Goal: Communication & Community: Answer question/provide support

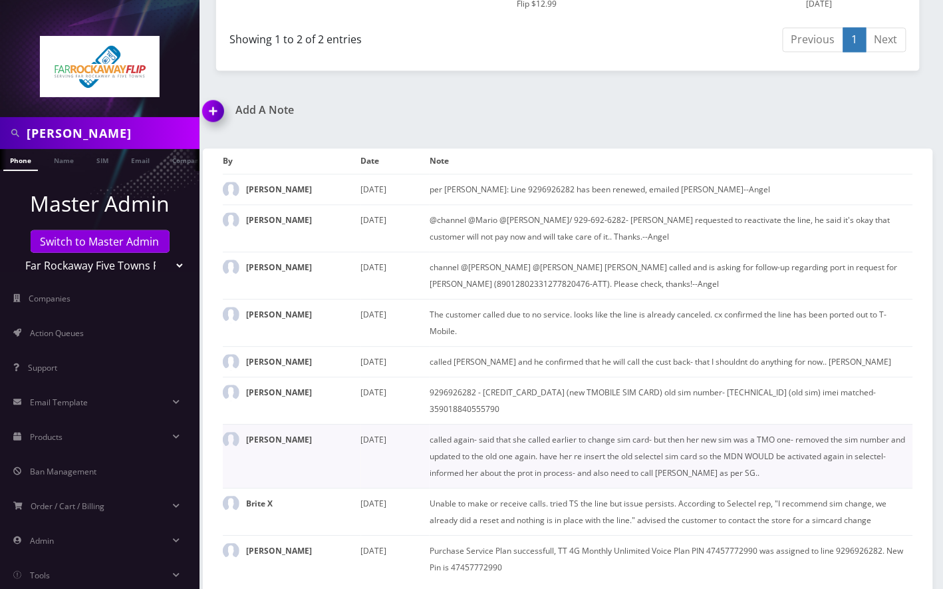
scroll to position [860, 0]
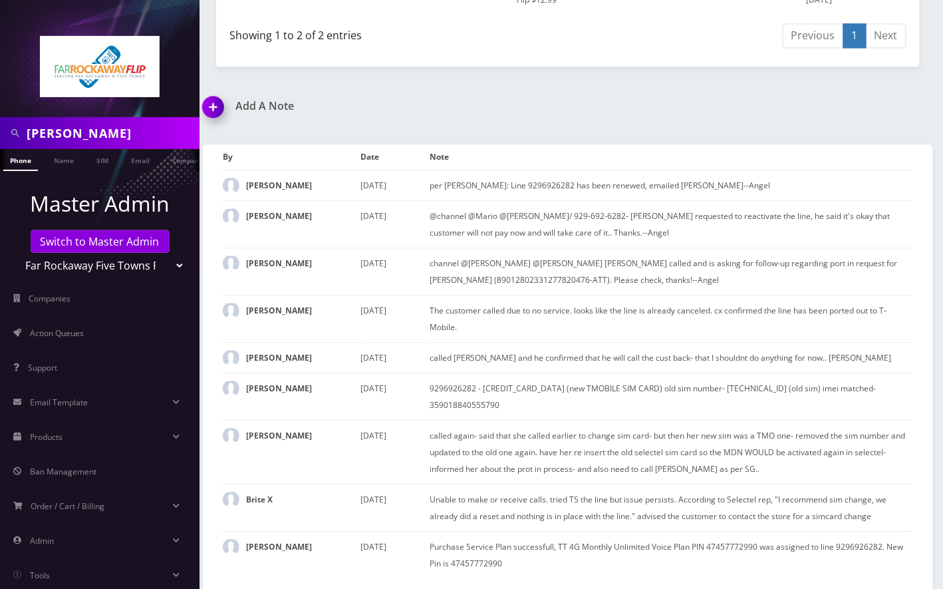
click at [210, 110] on img at bounding box center [215, 111] width 39 height 39
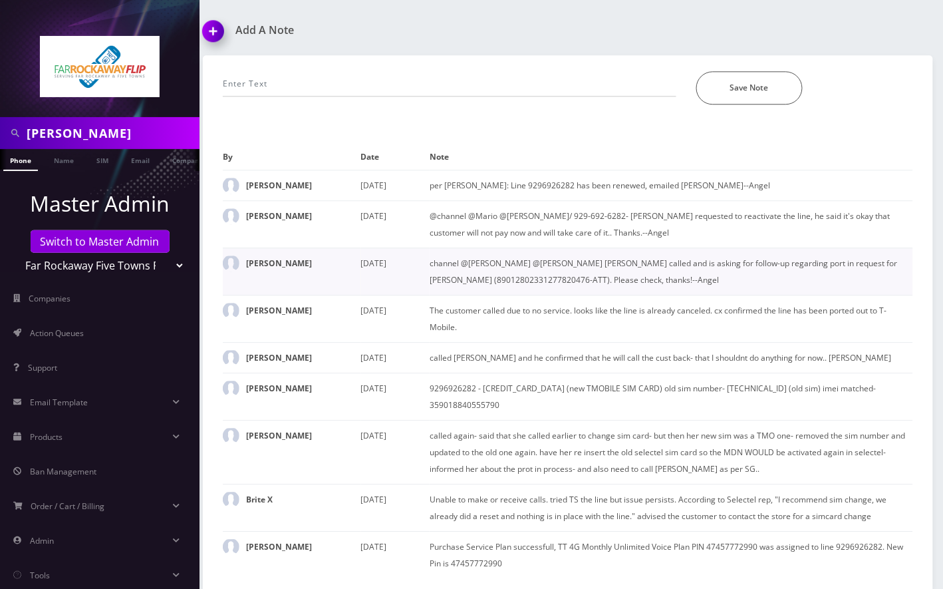
scroll to position [581, 0]
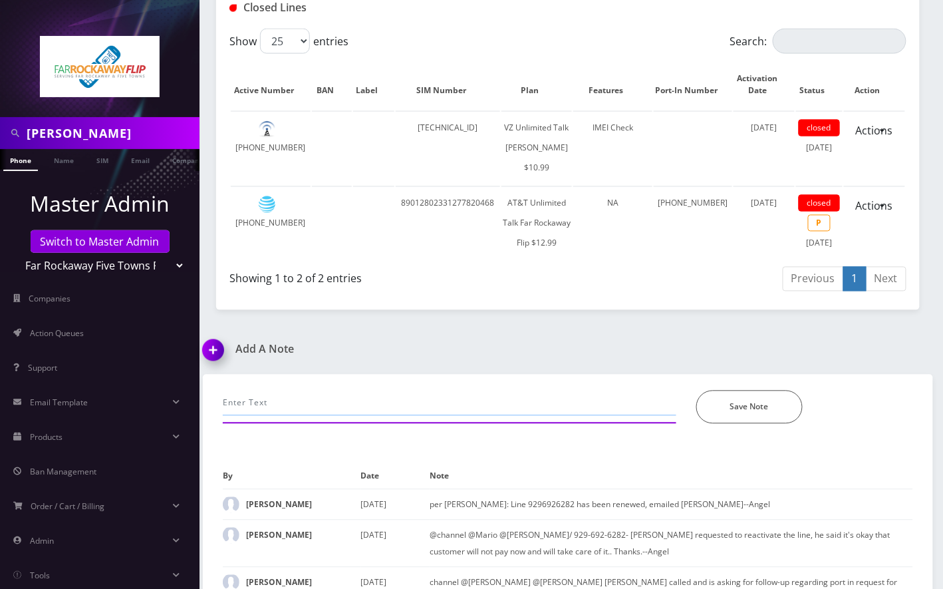
click at [345, 416] on input "text" at bounding box center [450, 403] width 454 height 25
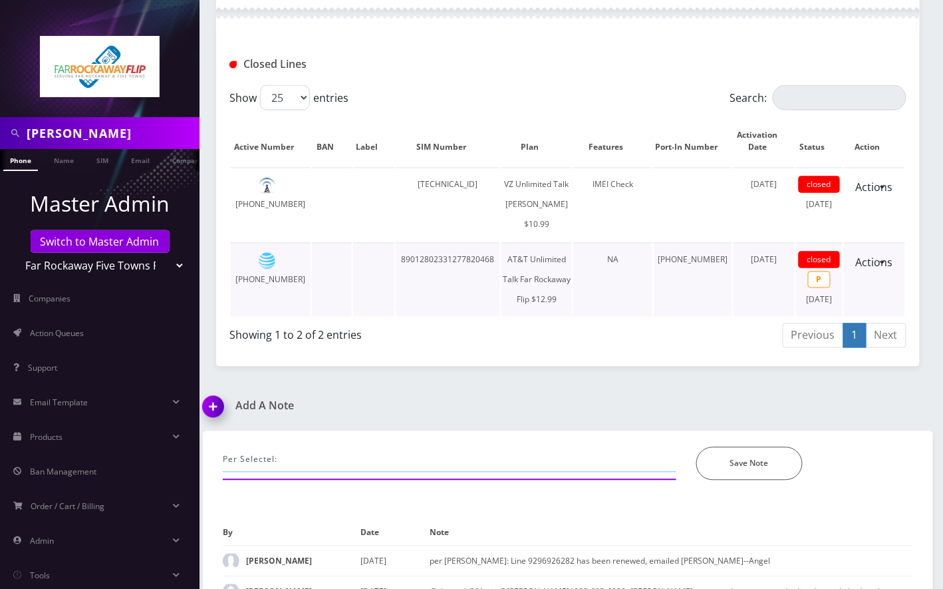
scroll to position [937, 0]
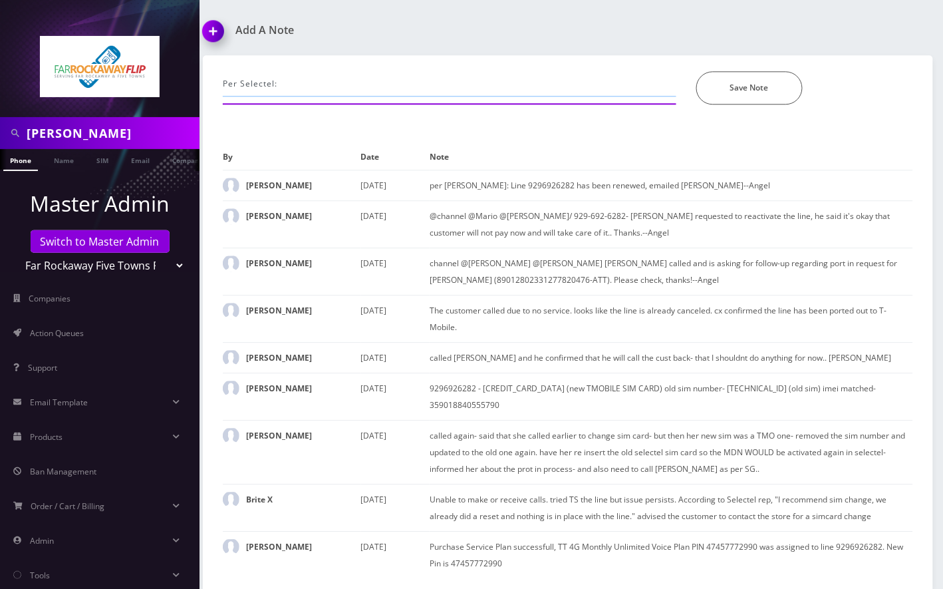
paste input "Currently, the request is in delayed status as we are waiting on a response fro…"
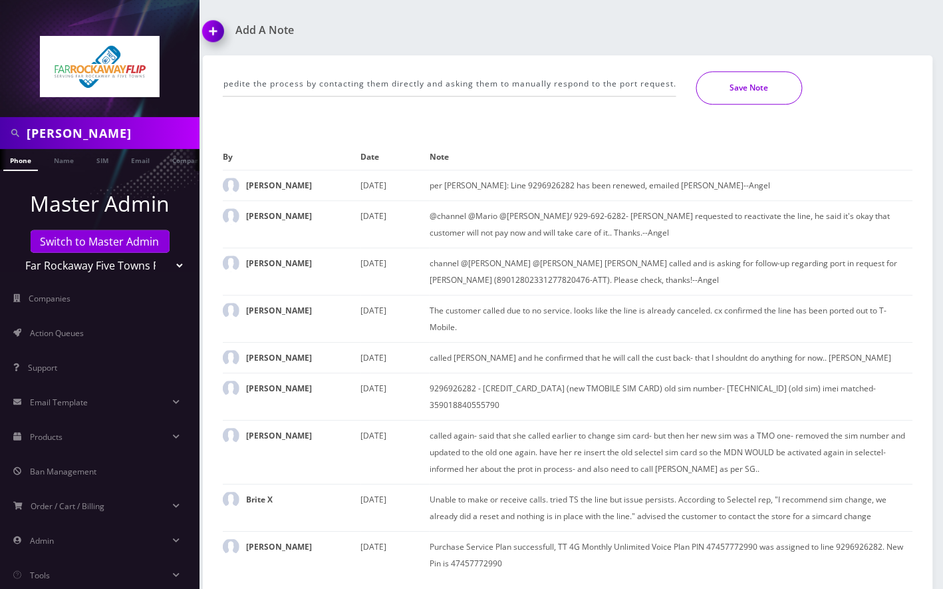
click at [742, 90] on button "Save Note" at bounding box center [750, 87] width 106 height 33
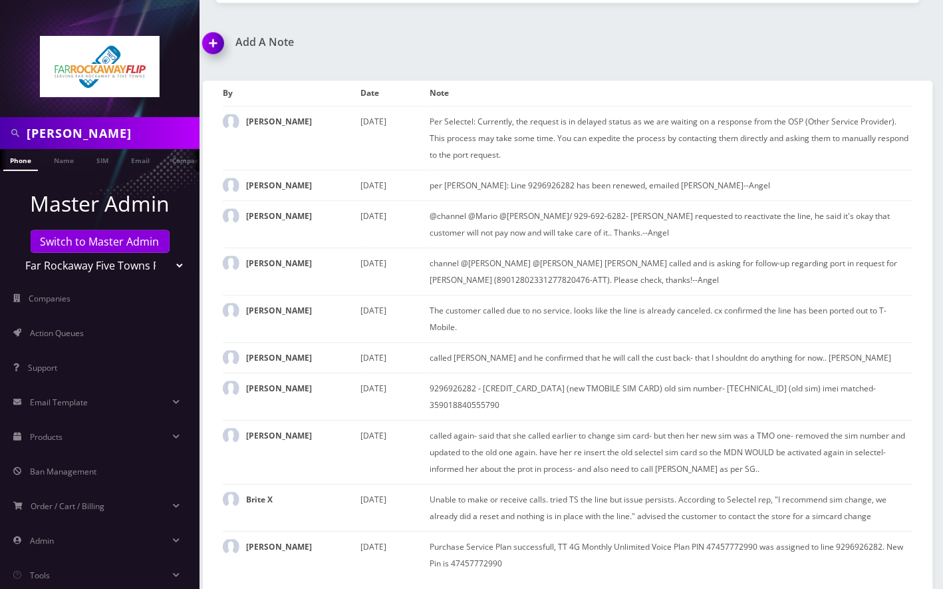
click at [216, 47] on img at bounding box center [215, 47] width 39 height 39
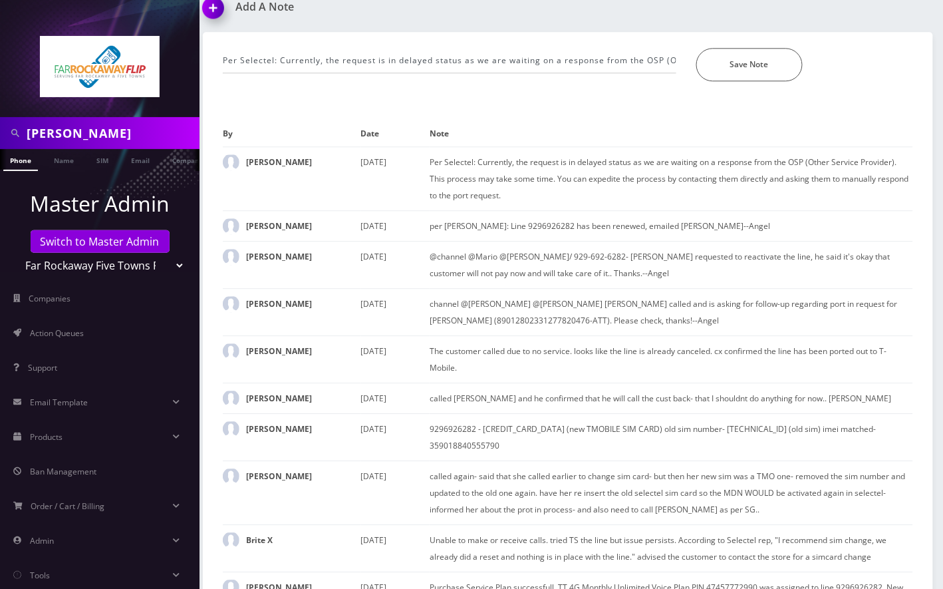
scroll to position [992, 0]
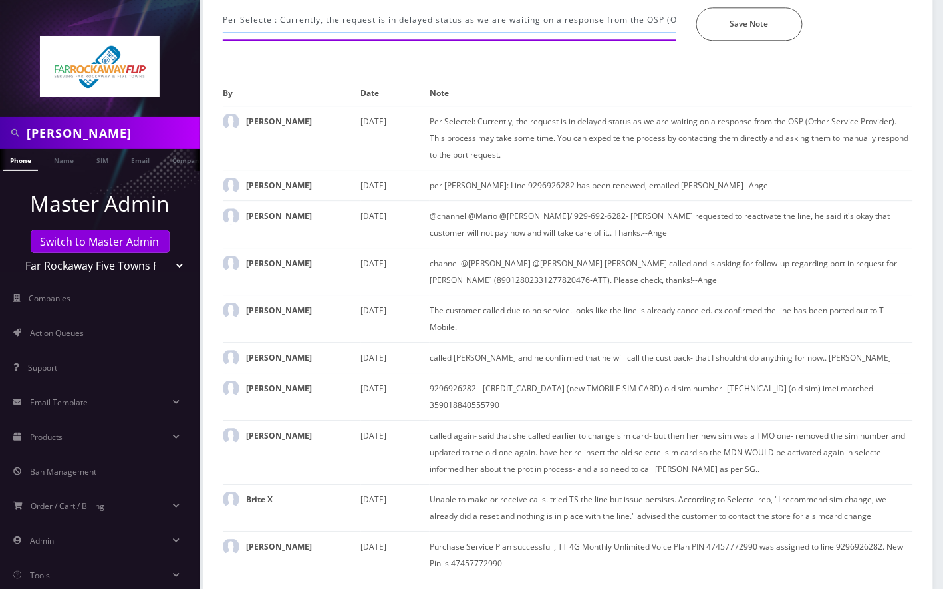
click at [373, 32] on input "Per Selectel: Currently, the request is in delayed status as we are waiting on …" at bounding box center [450, 19] width 454 height 25
click at [275, 27] on input "emailed MArio to" at bounding box center [450, 19] width 454 height 25
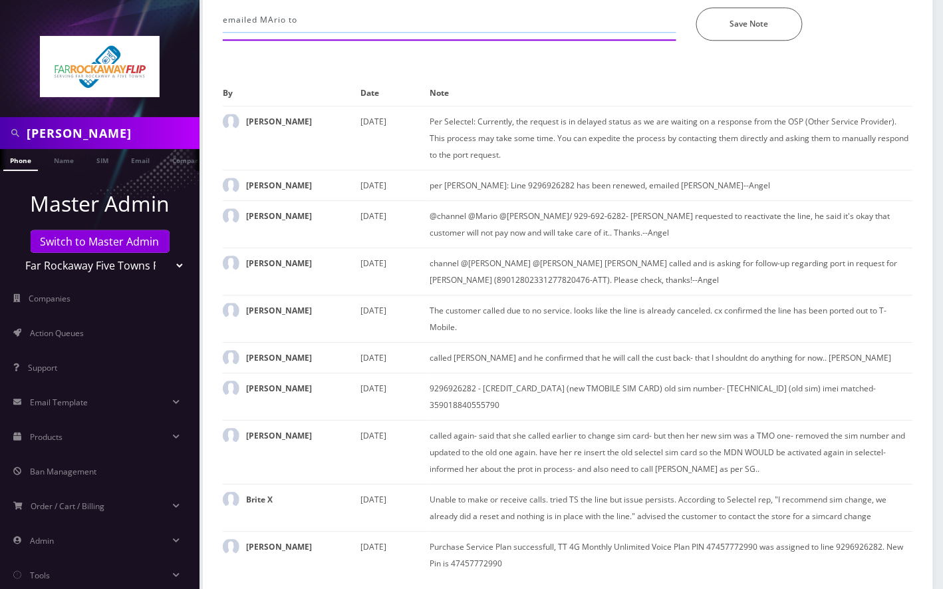
click at [317, 29] on input "emailed MArio to" at bounding box center [450, 19] width 454 height 25
click at [546, 30] on input "emailed [PERSON_NAME]" at bounding box center [450, 19] width 454 height 25
click at [310, 23] on input "emailed Marioto" at bounding box center [450, 19] width 454 height 25
click at [351, 33] on input "emailed [PERSON_NAME] respond to port out request from ATT to Selectel-- Angel" at bounding box center [450, 19] width 454 height 25
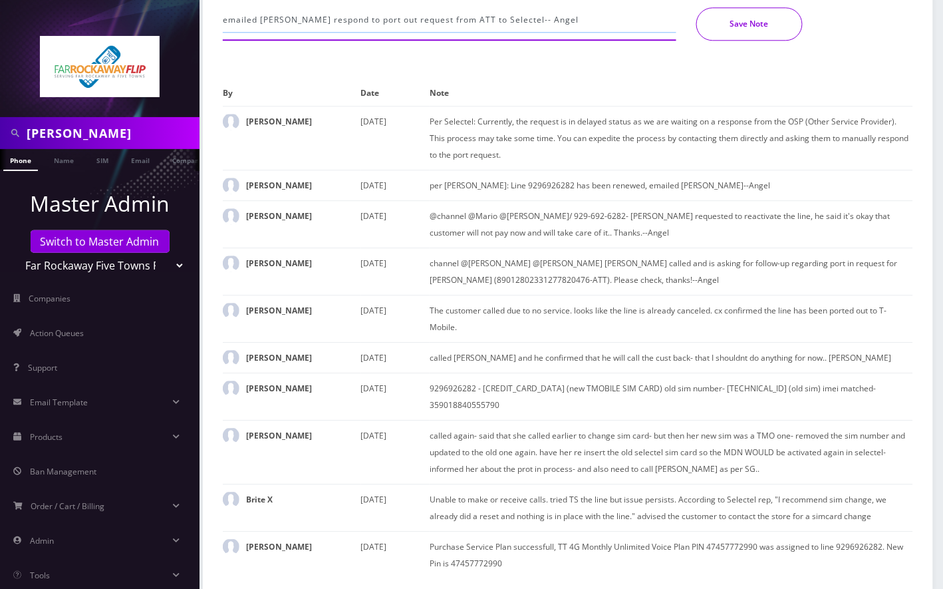
type input "emailed [PERSON_NAME] respond to port out request from ATT to Selectel-- Angel"
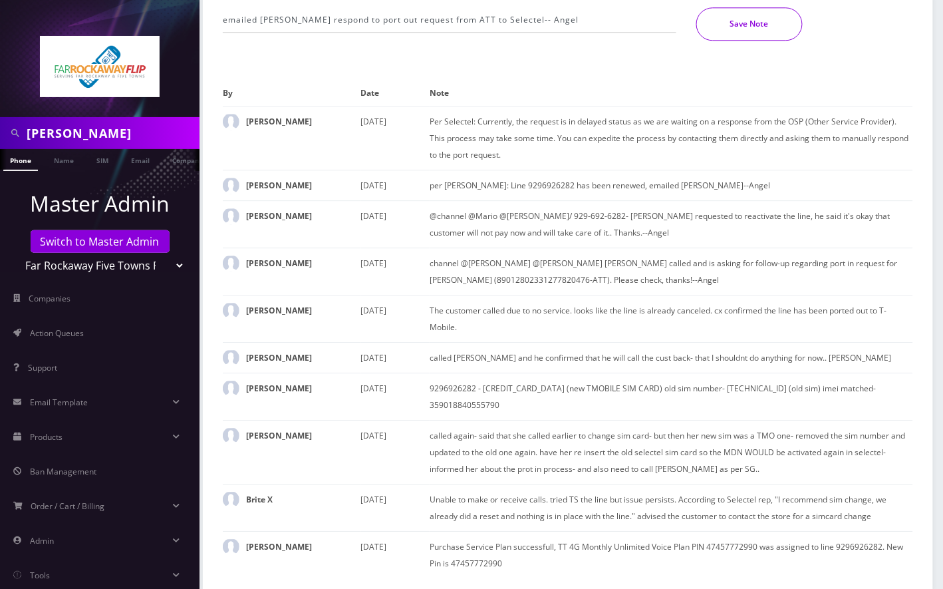
click at [728, 41] on button "Save Note" at bounding box center [750, 23] width 106 height 33
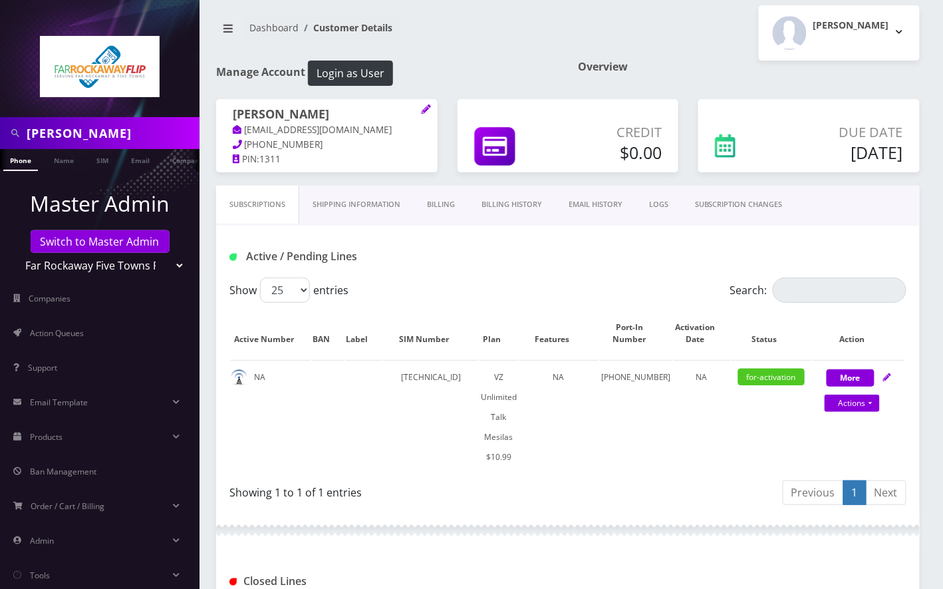
scroll to position [0, 0]
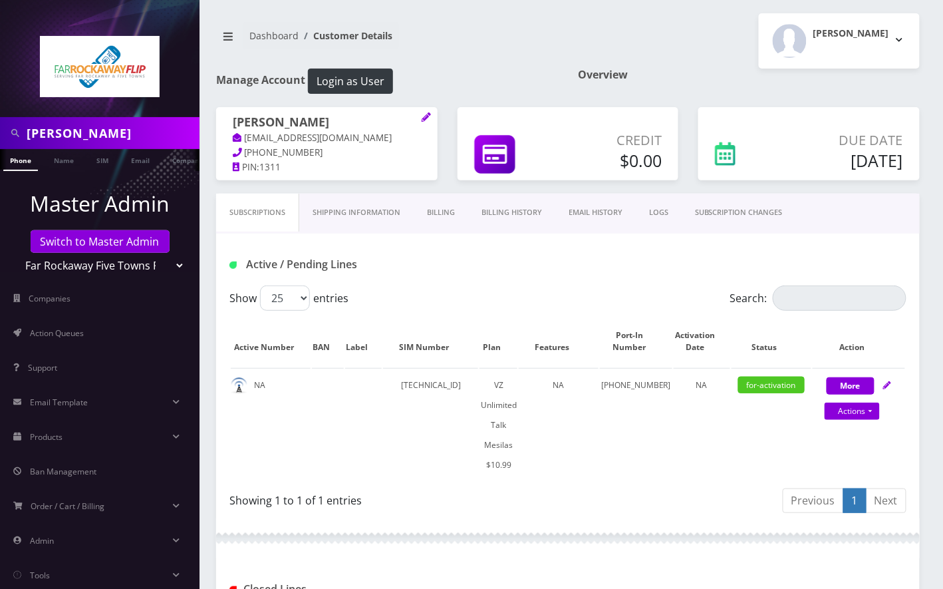
click at [71, 136] on input "[PERSON_NAME]" at bounding box center [112, 132] width 170 height 25
